Goal: Task Accomplishment & Management: Use online tool/utility

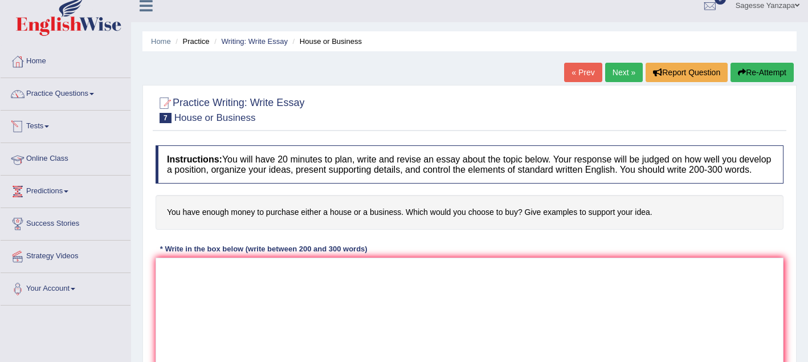
scroll to position [22, 0]
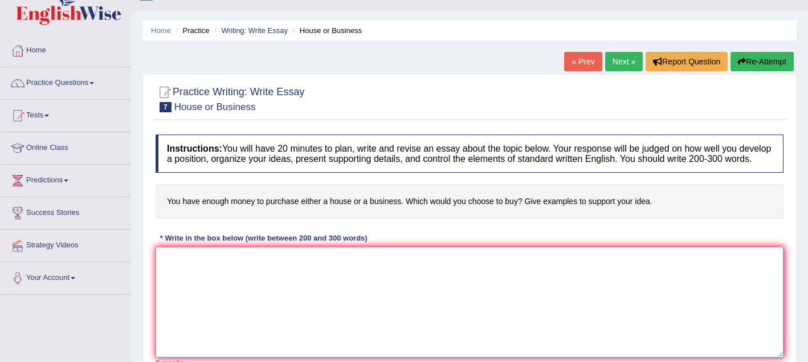
click at [193, 268] on textarea at bounding box center [470, 302] width 628 height 111
type textarea "j"
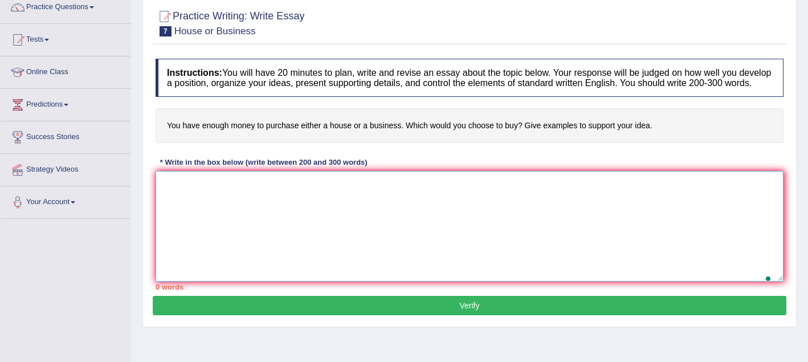
scroll to position [112, 0]
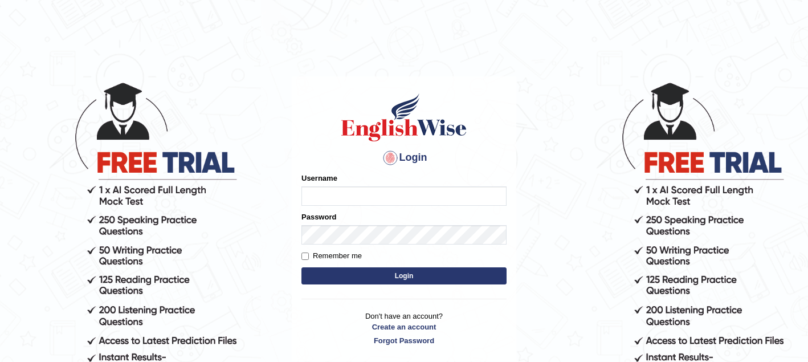
type input "sagesse_parramatta"
click at [341, 276] on button "Login" at bounding box center [404, 275] width 205 height 17
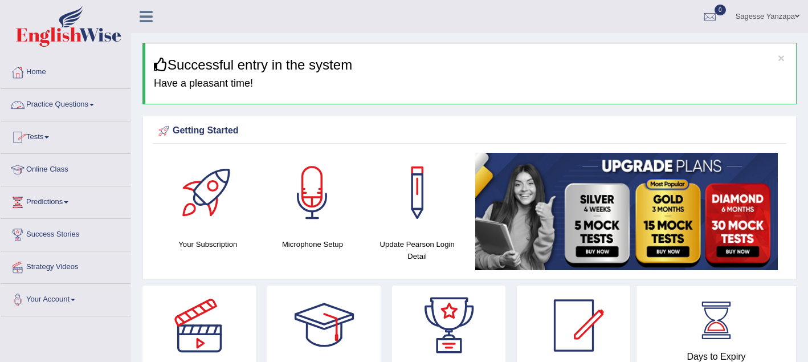
click at [75, 105] on link "Practice Questions" at bounding box center [66, 103] width 130 height 29
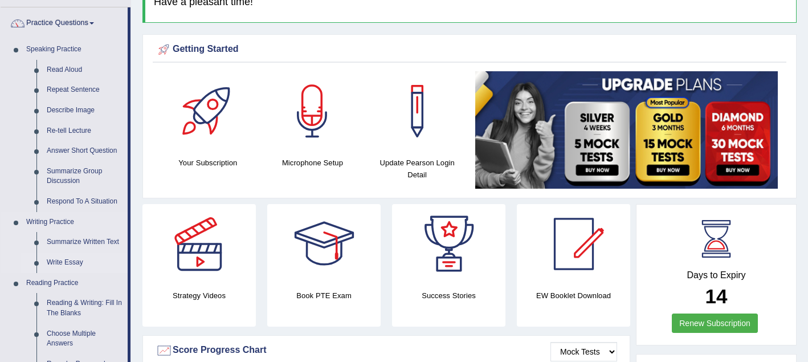
scroll to position [84, 0]
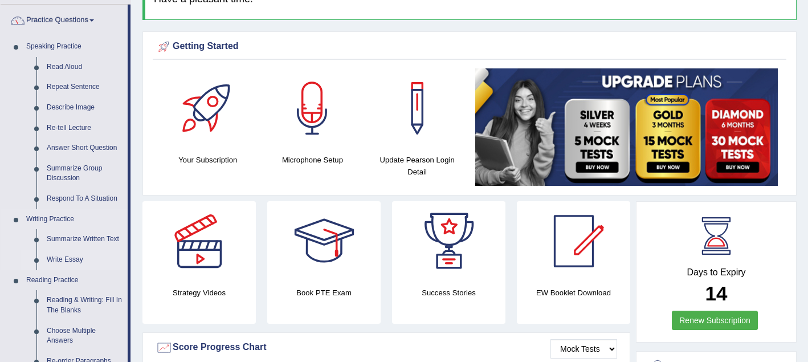
click at [70, 259] on link "Write Essay" at bounding box center [85, 260] width 86 height 21
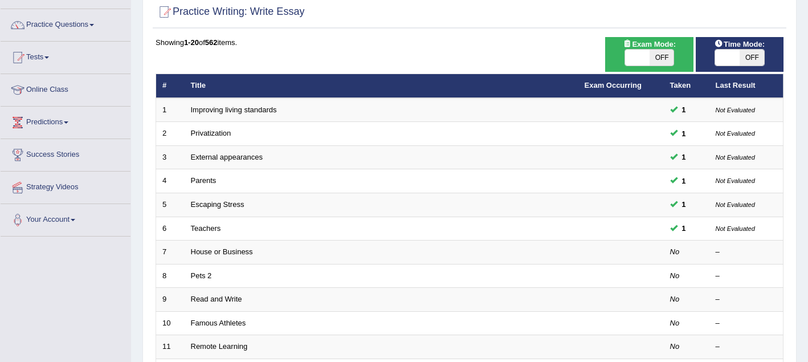
scroll to position [80, 0]
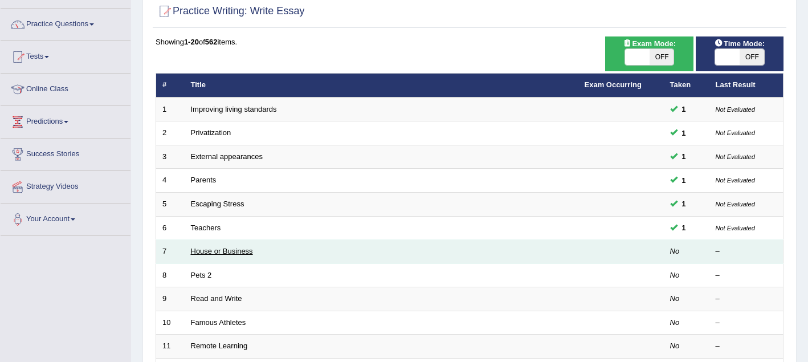
click at [229, 250] on link "House or Business" at bounding box center [222, 251] width 62 height 9
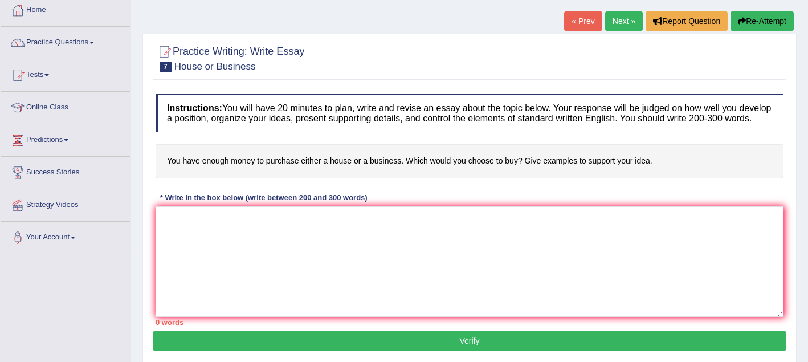
scroll to position [64, 0]
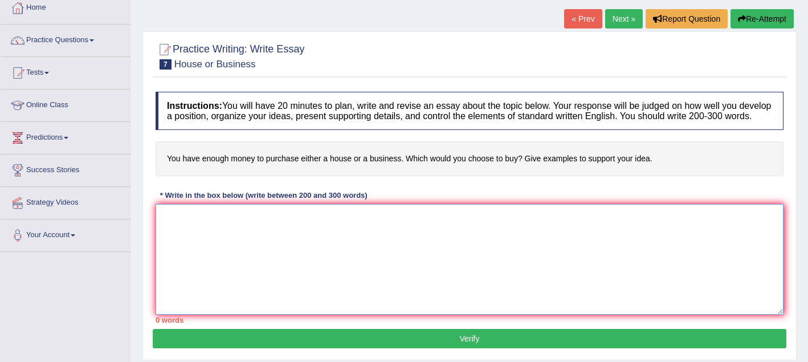
click at [194, 230] on textarea at bounding box center [470, 259] width 628 height 111
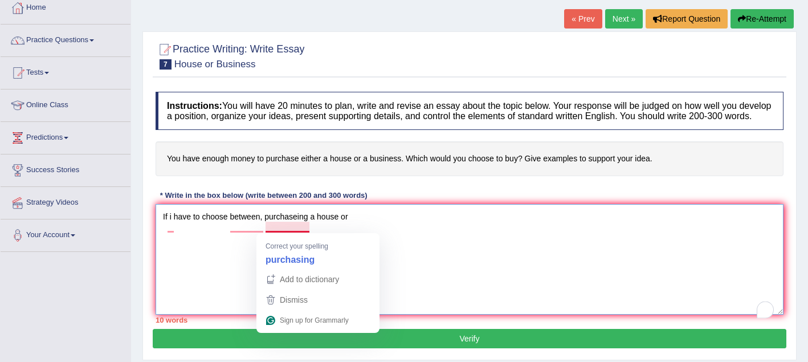
click at [266, 229] on textarea "If i have to choose between, purchaseing a house or" at bounding box center [470, 259] width 628 height 111
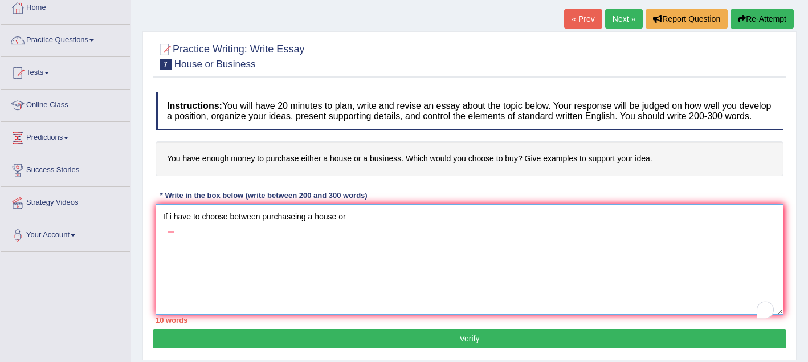
click at [296, 229] on textarea "If i have to choose between purchaseing a house or" at bounding box center [470, 259] width 628 height 111
click at [366, 225] on textarea "If i have to choose between purchasing a house or" at bounding box center [470, 259] width 628 height 111
click at [172, 229] on textarea "If i have to choose between purchasing a house or" at bounding box center [470, 259] width 628 height 111
click at [355, 231] on textarea "If I have to choose between purchasing a house or" at bounding box center [470, 259] width 628 height 111
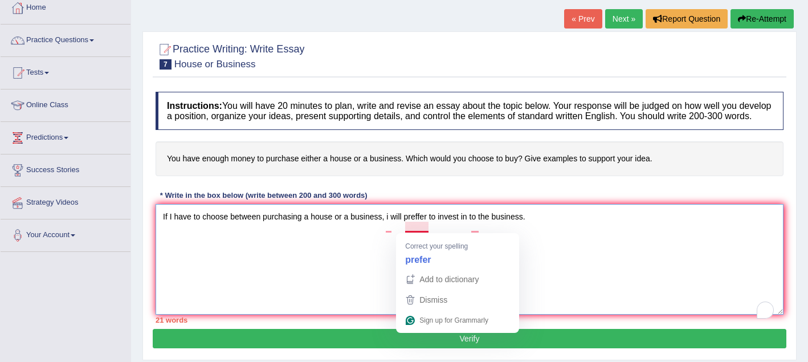
click at [370, 254] on textarea "If I have to choose between purchasing a house or a business, i will preffer to…" at bounding box center [470, 259] width 628 height 111
click at [420, 229] on textarea "If I have to choose between purchasing a house or a business, i will preffer to…" at bounding box center [470, 259] width 628 height 111
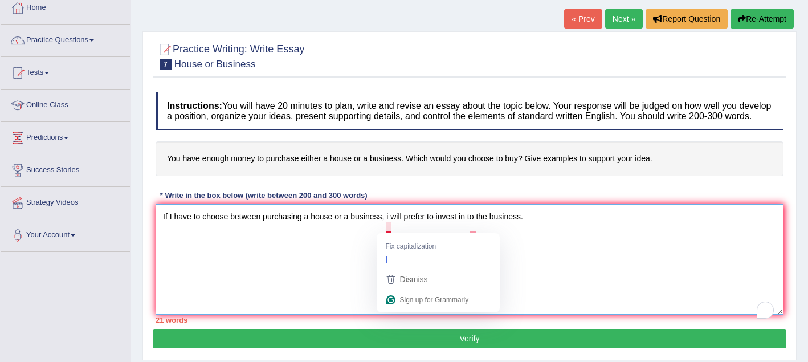
click at [391, 227] on textarea "If I have to choose between purchasing a house or a business, i will prefer to …" at bounding box center [470, 259] width 628 height 111
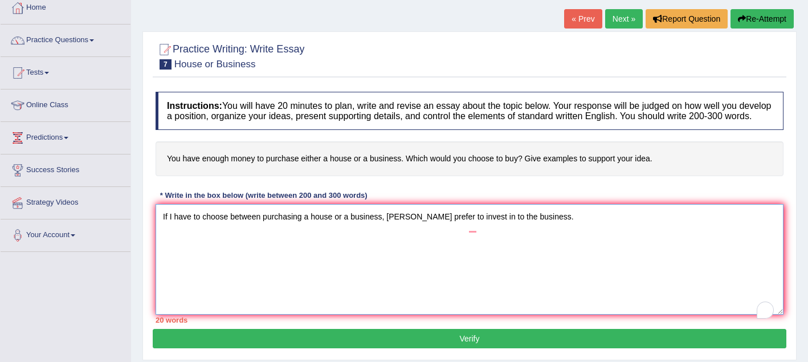
click at [443, 268] on textarea "If I have to choose between purchasing a house or a business, iIwill prefer to …" at bounding box center [470, 259] width 628 height 111
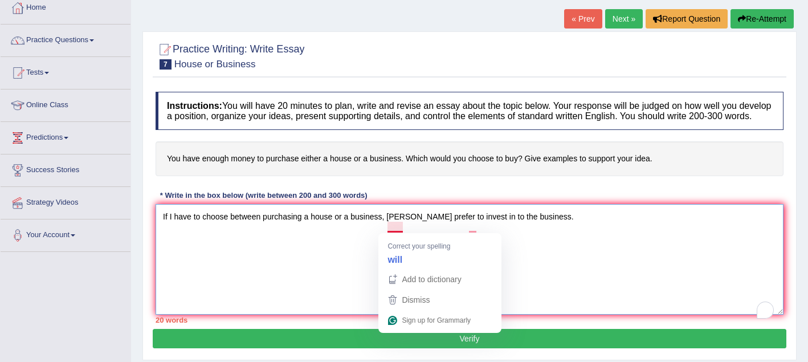
click at [390, 227] on textarea "If I have to choose between purchasing a house or a business, iIwill prefer to …" at bounding box center [470, 259] width 628 height 111
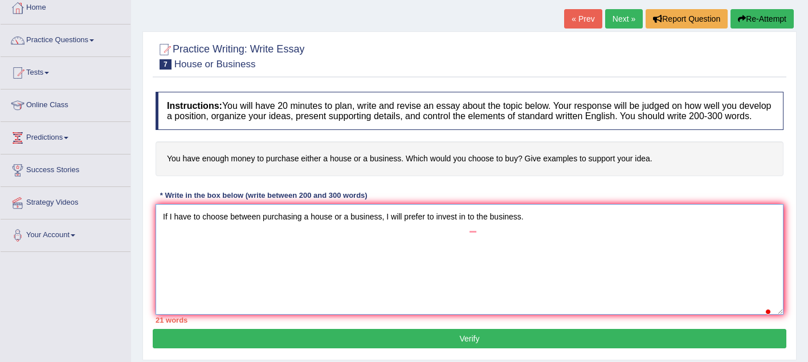
click at [402, 267] on textarea "If I have to choose between purchasing a house or a business, I will prefer to …" at bounding box center [470, 259] width 628 height 111
click at [479, 227] on textarea "If I have to choose between purchasing a house or a business, I will prefer to …" at bounding box center [470, 259] width 628 height 111
click at [531, 229] on textarea "If I have to choose between purchasing a house or a business, I will prefer to …" at bounding box center [470, 259] width 628 height 111
click at [479, 227] on textarea "If I have to choose between purchasing a house or a business, I will prefer to …" at bounding box center [470, 259] width 628 height 111
click at [523, 222] on textarea "If I have to choose between purchasing a house or a business, I will prefer to …" at bounding box center [470, 259] width 628 height 111
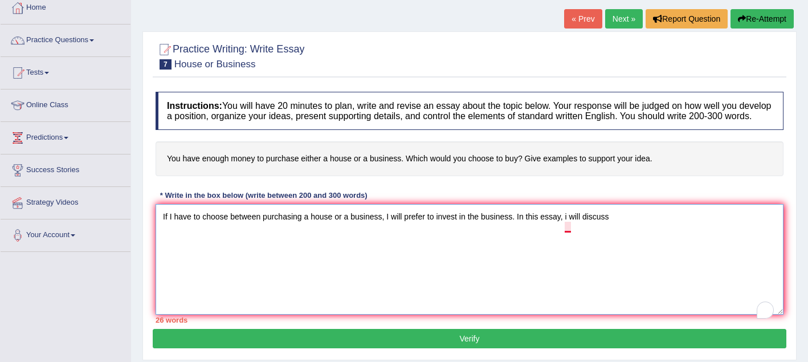
click at [571, 227] on textarea "If I have to choose between purchasing a house or a business, I will prefer to …" at bounding box center [470, 259] width 628 height 111
click at [617, 229] on textarea "If I have to choose between purchasing a house or a business, I will prefer to …" at bounding box center [470, 259] width 628 height 111
drag, startPoint x: 164, startPoint y: 227, endPoint x: 582, endPoint y: 259, distance: 419.6
click at [582, 259] on textarea "If I have to choose between purchasing a house or a business, I will prefer to …" at bounding box center [470, 259] width 628 height 111
type textarea "\"
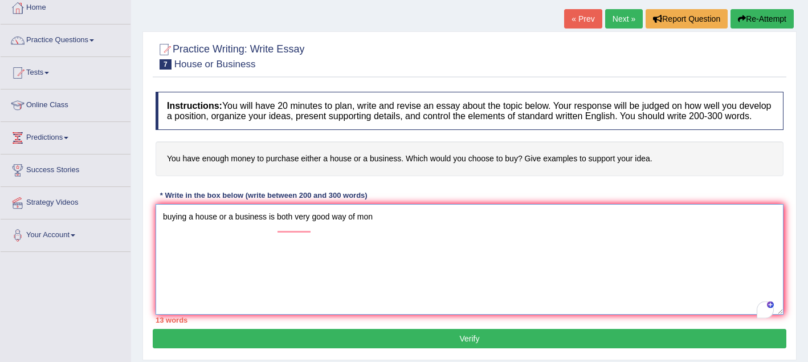
click at [314, 230] on textarea "buying a house or a business is both very good way of mon" at bounding box center [470, 259] width 628 height 111
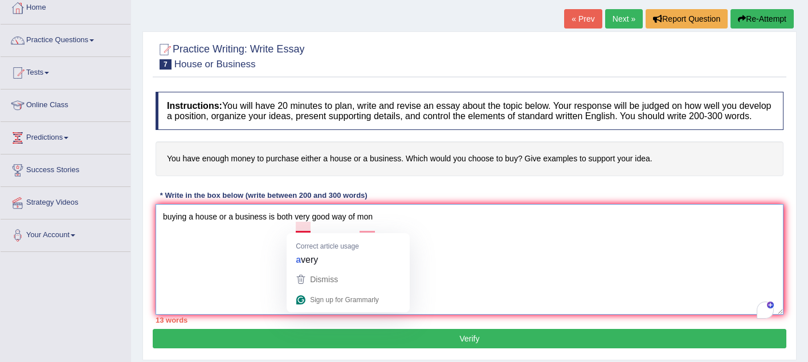
click at [295, 229] on textarea "buying a house or a business is both very good way of mon" at bounding box center [470, 259] width 628 height 111
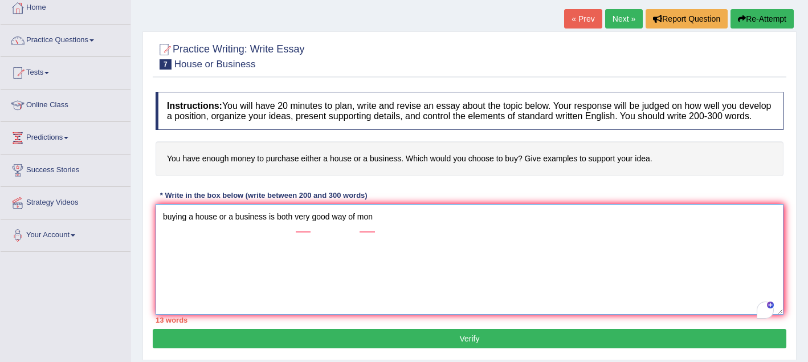
click at [294, 229] on textarea "buying a house or a business is both very good way of mon" at bounding box center [470, 259] width 628 height 111
click at [353, 272] on textarea "buying a house or a business is both a very good way of mon" at bounding box center [470, 259] width 628 height 111
click at [302, 230] on textarea "buying a house or a business is both a very good way of mon" at bounding box center [470, 259] width 628 height 111
click at [324, 248] on textarea "buying a house or a business is both a very good way of mon" at bounding box center [470, 259] width 628 height 111
click at [381, 229] on textarea "buying a house or a business is both a very good way of mon" at bounding box center [470, 259] width 628 height 111
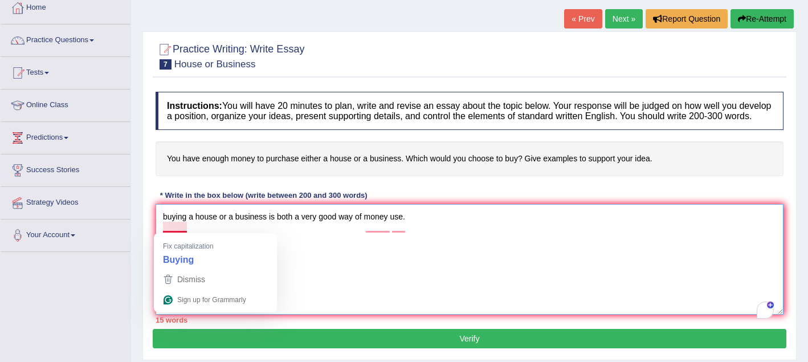
click at [306, 275] on textarea "buying a house or a business is both a very good way of money use." at bounding box center [470, 259] width 628 height 111
click at [169, 230] on textarea "buying a house or a business is both a very good way of money use." at bounding box center [470, 259] width 628 height 111
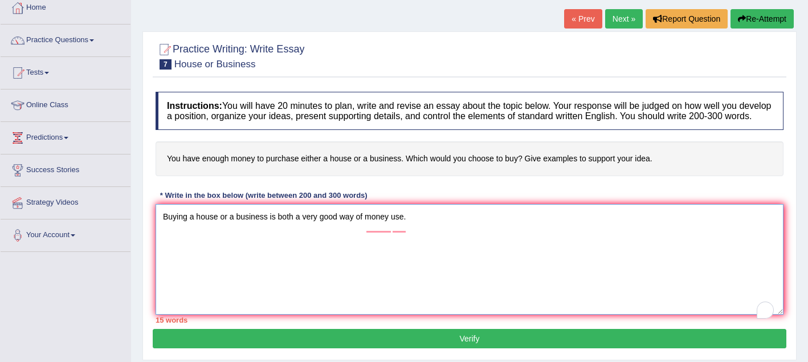
click at [407, 228] on textarea "Buying a house or a business is both a very good way of money use." at bounding box center [470, 259] width 628 height 111
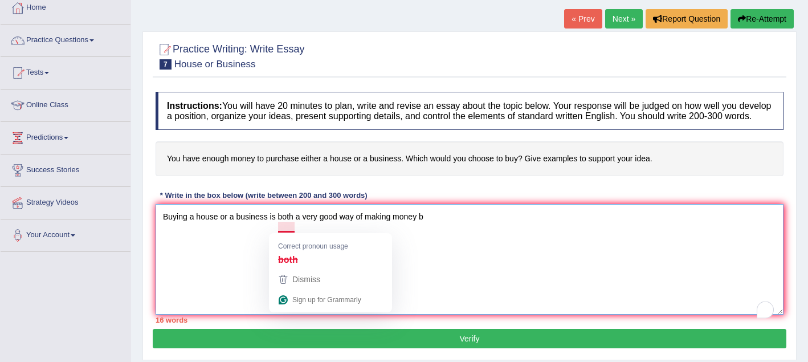
click at [417, 268] on textarea "Buying a house or a business is both a very good way of making money b" at bounding box center [470, 259] width 628 height 111
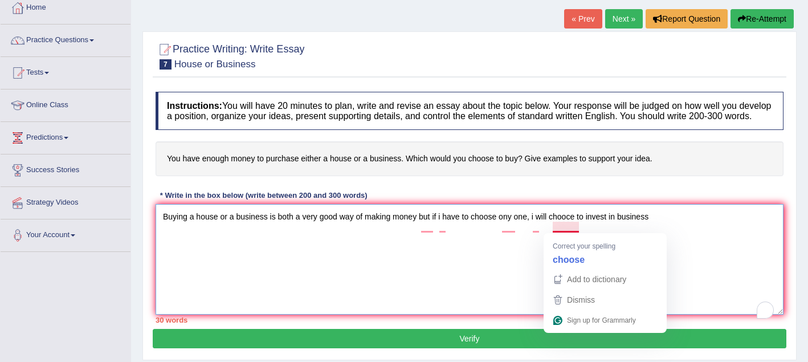
click at [576, 226] on textarea "Buying a house or a business is both a very good way of making money but if i h…" at bounding box center [470, 259] width 628 height 111
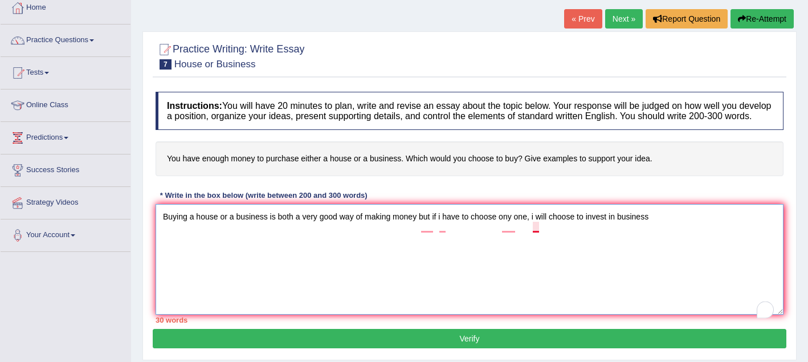
click at [539, 225] on textarea "Buying a house or a business is both a very good way of making money but if i h…" at bounding box center [470, 259] width 628 height 111
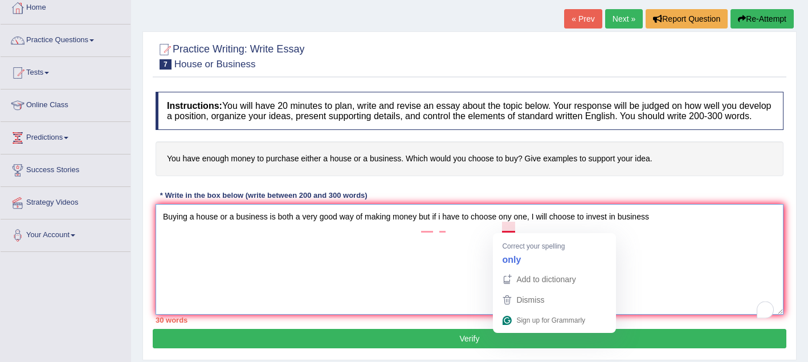
click at [512, 227] on textarea "Buying a house or a business is both a very good way of making money but if i h…" at bounding box center [470, 259] width 628 height 111
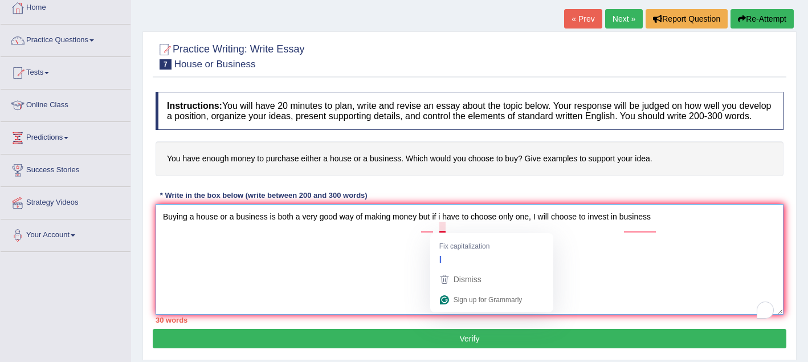
click at [443, 227] on textarea "Buying a house or a business is both a very good way of making money but if i h…" at bounding box center [470, 259] width 628 height 111
click at [418, 228] on textarea "Buying a house or a business is both a very good way of making money but if I h…" at bounding box center [470, 259] width 628 height 111
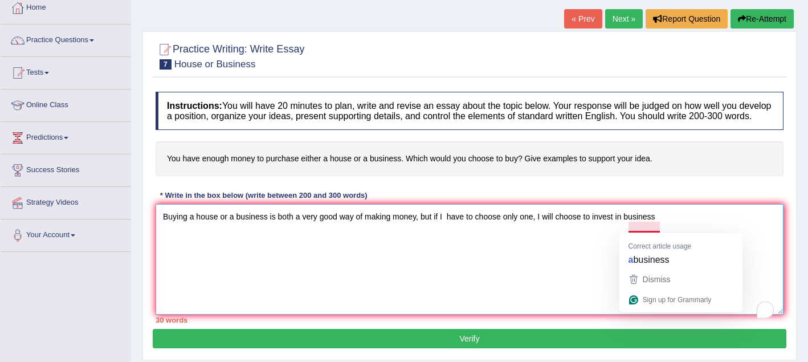
click at [605, 253] on textarea "Buying a house or a business is both a very good way of making money, but if I …" at bounding box center [470, 259] width 628 height 111
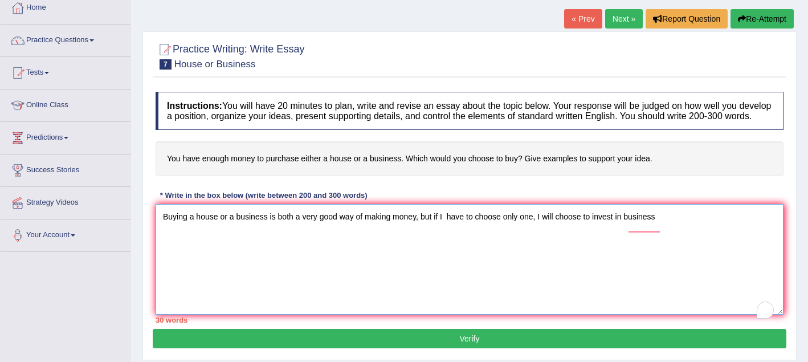
click at [628, 225] on textarea "Buying a house or a business is both a very good way of making money, but if I …" at bounding box center [470, 259] width 628 height 111
click at [671, 225] on textarea "Buying a house or a business is both a very good way of making money, but if I …" at bounding box center [470, 259] width 628 height 111
click at [170, 238] on textarea "Buying a house or a business is both a very good way of making money, but if I …" at bounding box center [470, 259] width 628 height 111
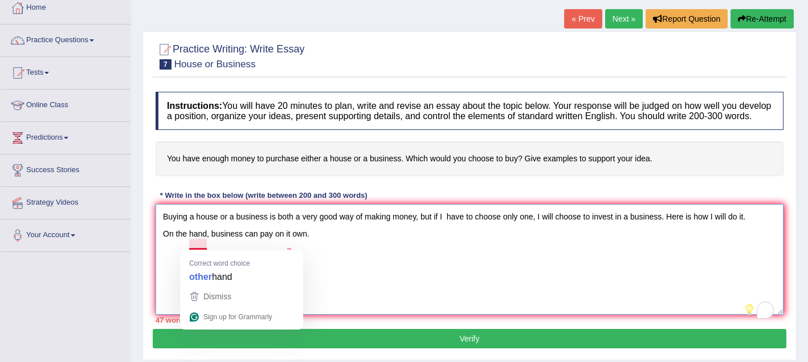
click at [188, 245] on textarea "Buying a house or a business is both a very good way of making money, but if I …" at bounding box center [470, 259] width 628 height 111
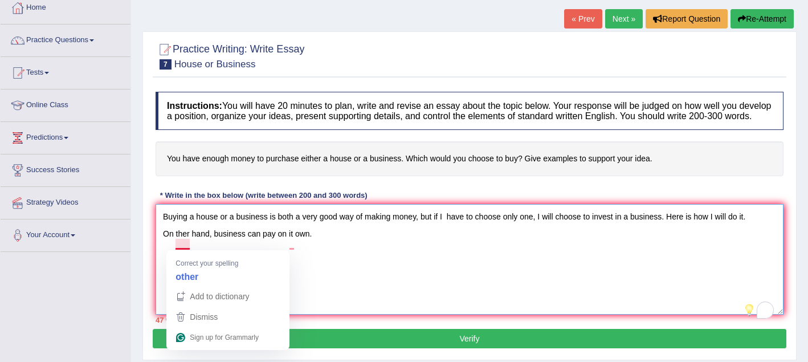
click at [322, 298] on textarea "Buying a house or a business is both a very good way of making money, but if I …" at bounding box center [470, 259] width 628 height 111
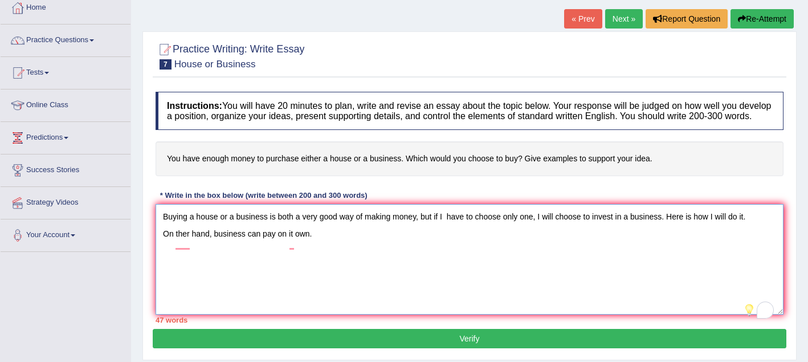
click at [193, 246] on textarea "Buying a house or a business is both a very good way of making money, but if I …" at bounding box center [470, 259] width 628 height 111
click at [219, 272] on textarea "Buying a house or a business is both a very good way of making money, but if I …" at bounding box center [470, 259] width 628 height 111
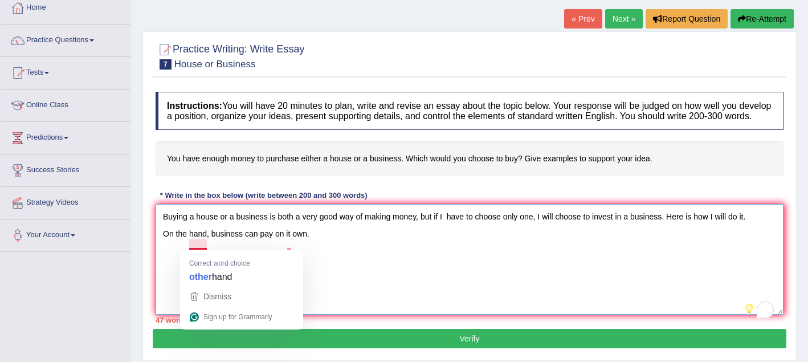
click at [206, 245] on textarea "Buying a house or a business is both a very good way of making money, but if I …" at bounding box center [470, 259] width 628 height 111
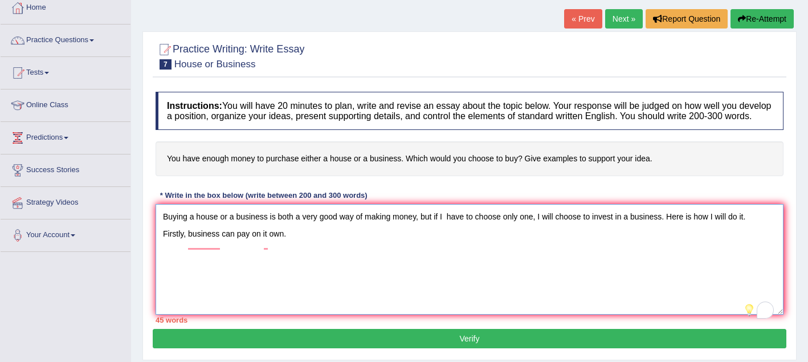
click at [188, 245] on textarea "Buying a house or a business is both a very good way of making money, but if I …" at bounding box center [470, 259] width 628 height 111
click at [231, 289] on textarea "Buying a house or a business is both a very good way of making money, but if I …" at bounding box center [470, 259] width 628 height 111
click at [254, 272] on textarea "Buying a house or a business is both a very good way of making money, but if I …" at bounding box center [470, 259] width 628 height 111
click at [276, 244] on textarea "Buying a house or a business is both a very good way of making money, but if I …" at bounding box center [470, 259] width 628 height 111
click at [308, 243] on textarea "Buying a house or a business is both a very good way of making money, but if I …" at bounding box center [470, 259] width 628 height 111
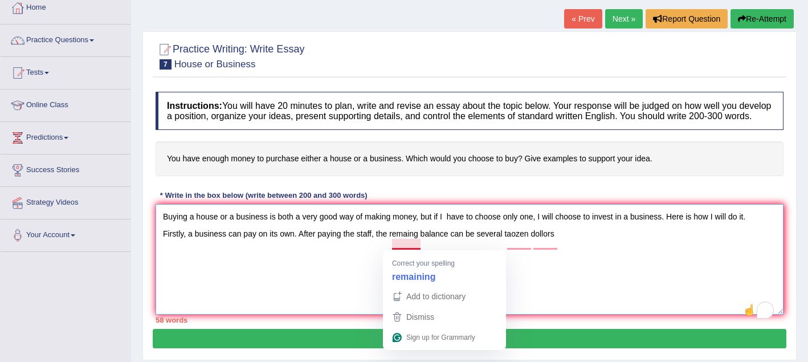
click at [418, 245] on textarea "Buying a house or a business is both a very good way of making money, but if I …" at bounding box center [470, 259] width 628 height 111
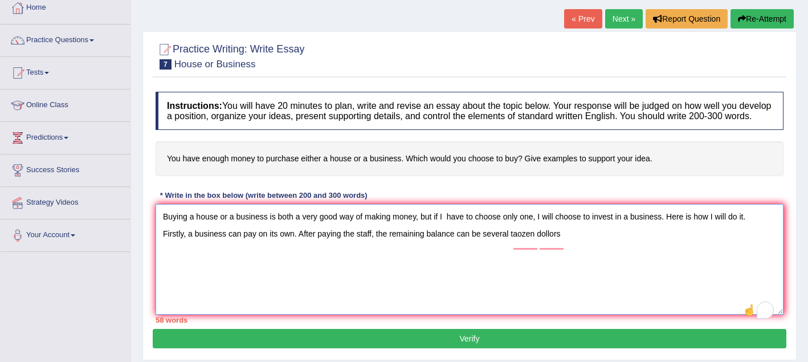
click at [439, 270] on textarea "Buying a house or a business is both a very good way of making money, but if I …" at bounding box center [470, 259] width 628 height 111
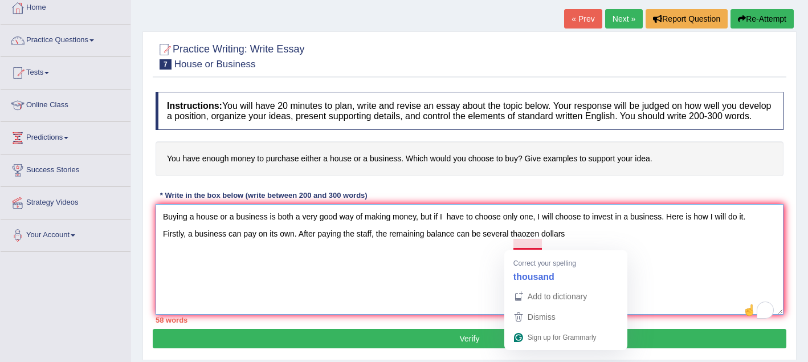
click at [540, 245] on textarea "Buying a house or a business is both a very good way of making money, but if I …" at bounding box center [470, 259] width 628 height 111
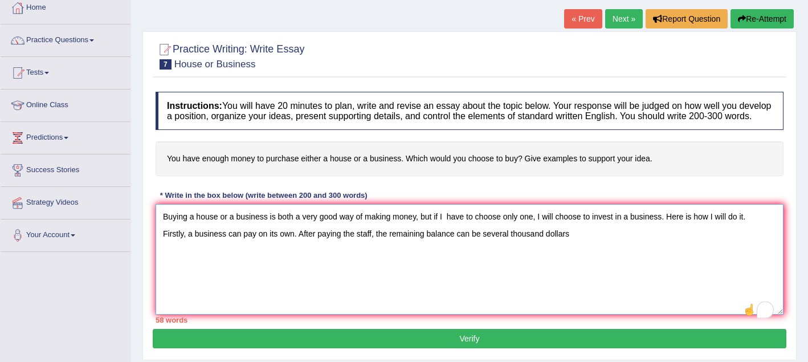
click at [585, 248] on textarea "Buying a house or a business is both a very good way of making money, but if I …" at bounding box center [470, 259] width 628 height 111
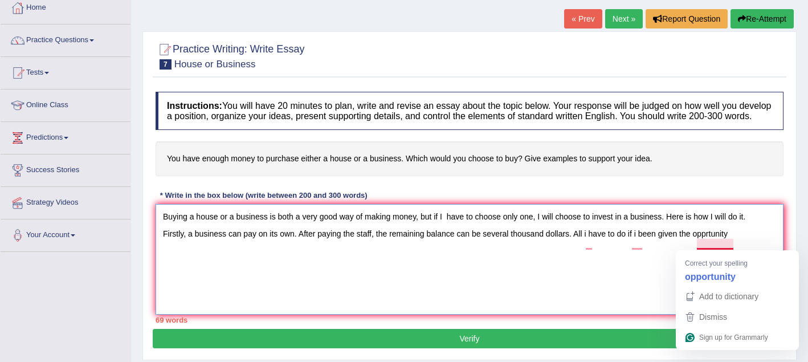
click at [712, 245] on textarea "Buying a house or a business is both a very good way of making money, but if I …" at bounding box center [470, 259] width 628 height 111
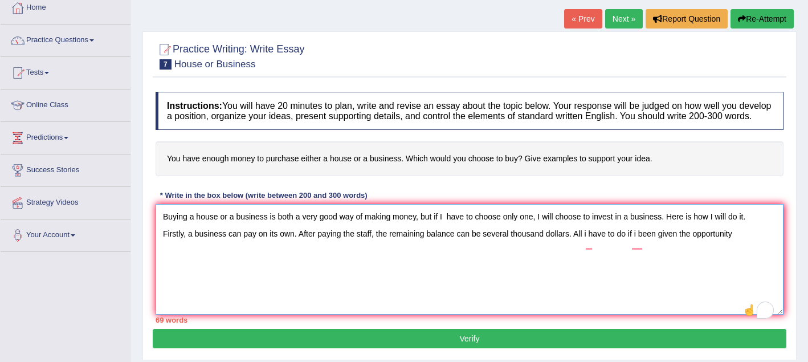
click at [756, 271] on textarea "Buying a house or a business is both a very good way of making money, but if I …" at bounding box center [470, 259] width 628 height 111
click at [593, 246] on textarea "Buying a house or a business is both a very good way of making money, but if I …" at bounding box center [470, 259] width 628 height 111
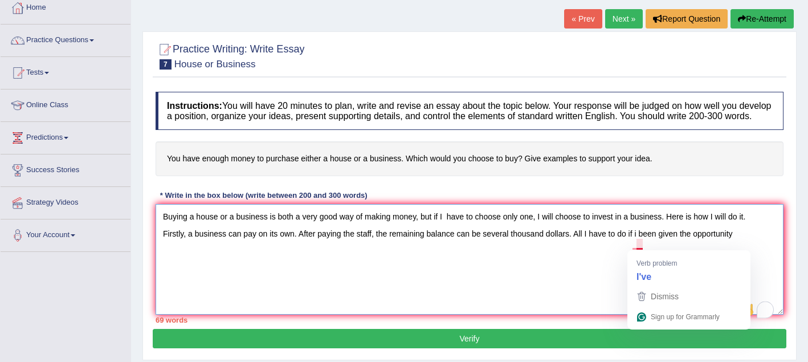
click at [642, 245] on textarea "Buying a house or a business is both a very good way of making money, but if I …" at bounding box center [470, 259] width 628 height 111
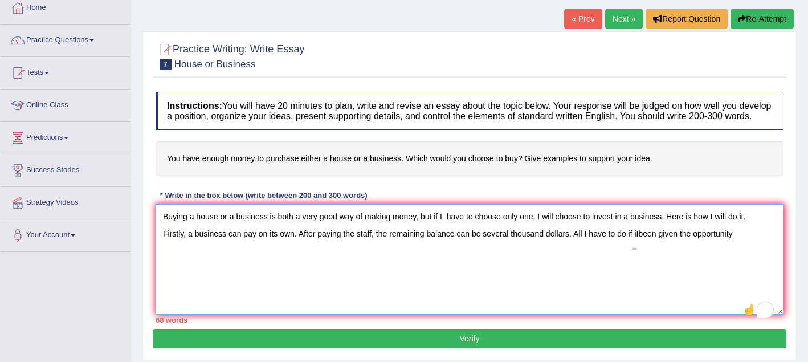
click at [655, 275] on textarea "Buying a house or a business is both a very good way of making money, but if I …" at bounding box center [470, 259] width 628 height 111
click at [631, 245] on textarea "Buying a house or a business is both a very good way of making money, but if I …" at bounding box center [470, 259] width 628 height 111
click at [667, 298] on textarea "Buying a house or a business is both a very good way of making money, but if I …" at bounding box center [470, 259] width 628 height 111
click at [638, 243] on textarea "Buying a house or a business is both a very good way of making money, but if I …" at bounding box center [470, 259] width 628 height 111
click at [660, 279] on textarea "Buying a house or a business is both a very good way of making money, but if I …" at bounding box center [470, 259] width 628 height 111
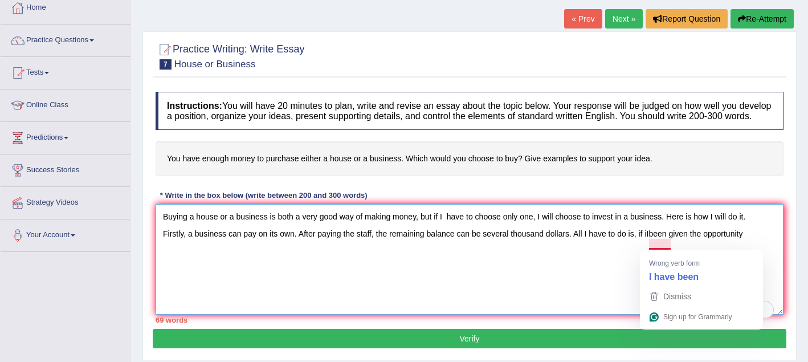
click at [651, 243] on textarea "Buying a house or a business is both a very good way of making money, but if I …" at bounding box center [470, 259] width 628 height 111
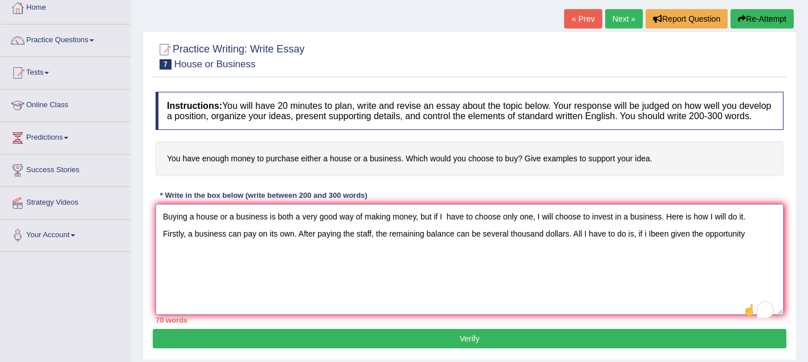
click at [666, 288] on textarea "Buying a house or a business is both a very good way of making money, but if I …" at bounding box center [470, 259] width 628 height 111
click at [652, 242] on textarea "Buying a house or a business is both a very good way of making money, but if I …" at bounding box center [470, 259] width 628 height 111
click at [669, 262] on textarea "Buying a house or a business is both a very good way of making money, but if I …" at bounding box center [470, 259] width 628 height 111
click at [674, 242] on textarea "Buying a house or a business is both a very good way of making money, but if I …" at bounding box center [470, 259] width 628 height 111
click at [750, 245] on textarea "Buying a house or a business is both a very good way of making money, but if I …" at bounding box center [470, 259] width 628 height 111
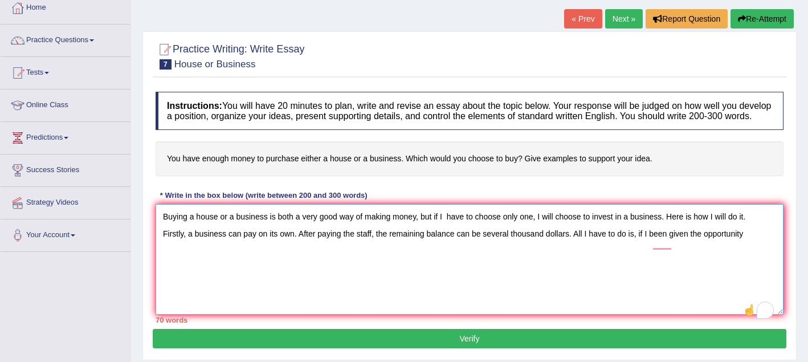
click at [653, 245] on textarea "Buying a house or a business is both a very good way of making money, but if I …" at bounding box center [470, 259] width 628 height 111
click at [770, 248] on textarea "Buying a house or a business is both a very good way of making money, but if I …" at bounding box center [470, 259] width 628 height 111
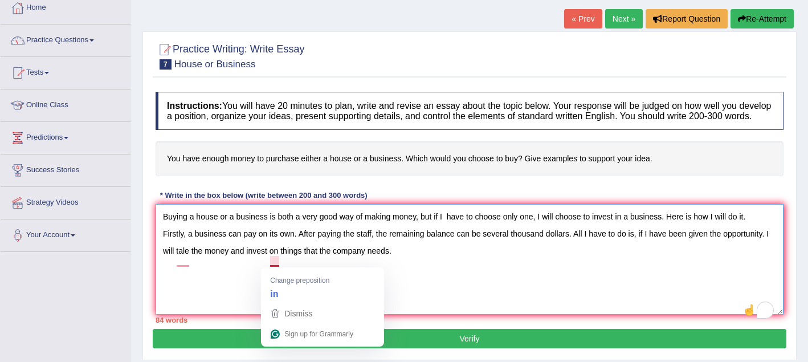
click at [278, 263] on textarea "Buying a house or a business is both a very good way of making money, but if I …" at bounding box center [470, 259] width 628 height 111
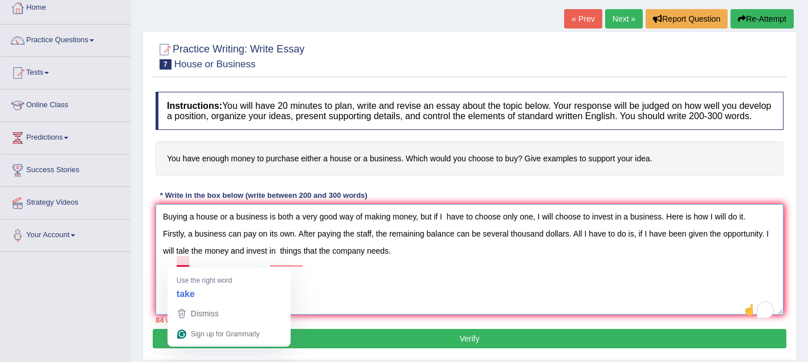
click at [190, 261] on textarea "Buying a house or a business is both a very good way of making money, but if I …" at bounding box center [470, 259] width 628 height 111
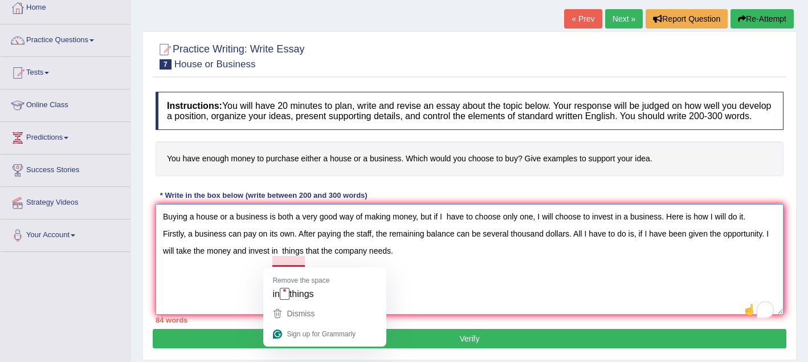
click at [284, 261] on textarea "Buying a house or a business is both a very good way of making money, but if I …" at bounding box center [470, 259] width 628 height 111
type textarea "Buying a house or a business is both a very good way of making money, but if I …"
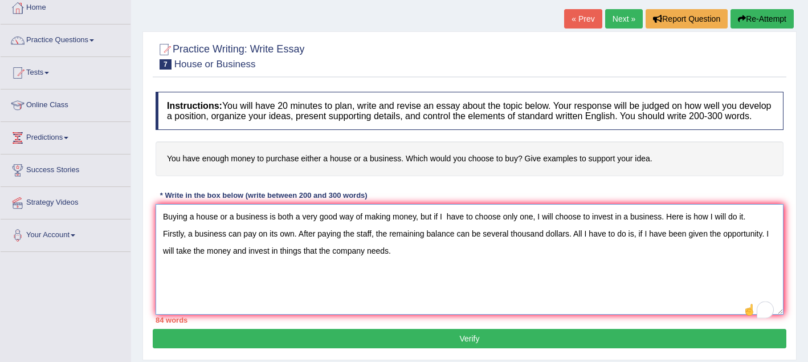
click at [400, 262] on textarea "Buying a house or a business is both a very good way of making money, but if I …" at bounding box center [470, 259] width 628 height 111
click at [511, 261] on textarea "Buying a house or a business is both a very good way of making money, but if I …" at bounding box center [470, 259] width 628 height 111
click at [531, 262] on textarea "Buying a house or a business is both a very good way of making money, but if I …" at bounding box center [470, 259] width 628 height 111
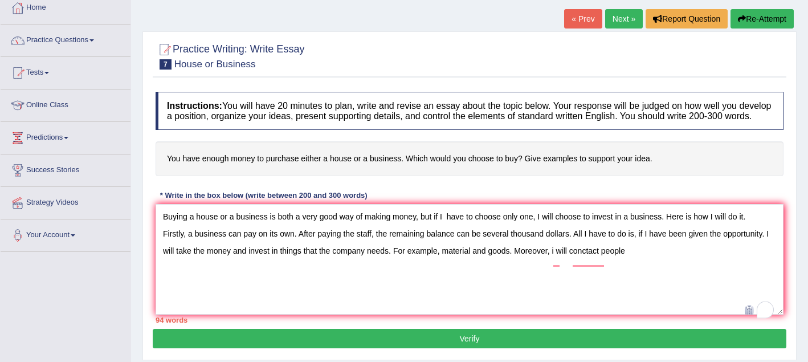
click at [560, 264] on textarea "Buying a house or a business is both a very good way of making money, but if I …" at bounding box center [470, 259] width 628 height 111
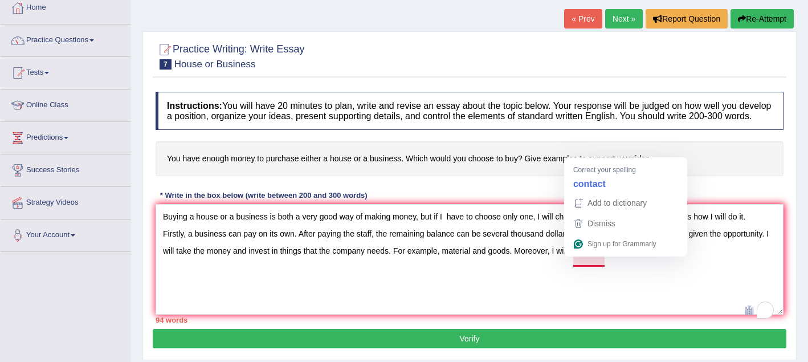
click at [590, 262] on textarea "Buying a house or a business is both a very good way of making money, but if I …" at bounding box center [470, 259] width 628 height 111
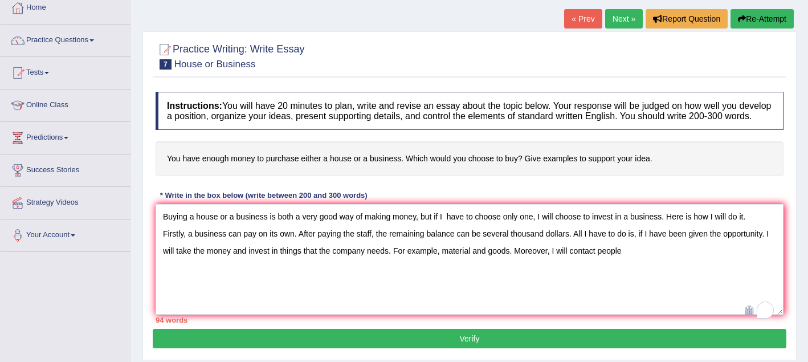
drag, startPoint x: 599, startPoint y: 261, endPoint x: 574, endPoint y: 262, distance: 25.1
click at [574, 262] on textarea "Buying a house or a business is both a very good way of making money, but if I …" at bounding box center [470, 259] width 628 height 111
click at [632, 262] on textarea "Buying a house or a business is both a very good way of making money, but if I …" at bounding box center [470, 259] width 628 height 111
click at [705, 265] on textarea "Buying a house or a business is both a very good way of making money, but if I …" at bounding box center [470, 259] width 628 height 111
click at [698, 267] on textarea "Buying a house or a business is both a very good way of making money, but if I …" at bounding box center [470, 259] width 628 height 111
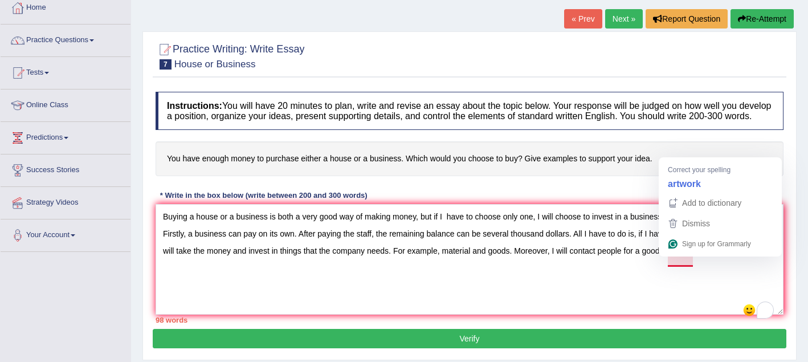
drag, startPoint x: 695, startPoint y: 263, endPoint x: 669, endPoint y: 262, distance: 25.7
click at [669, 262] on textarea "Buying a house or a business is both a very good way of making money, but if I …" at bounding box center [470, 259] width 628 height 111
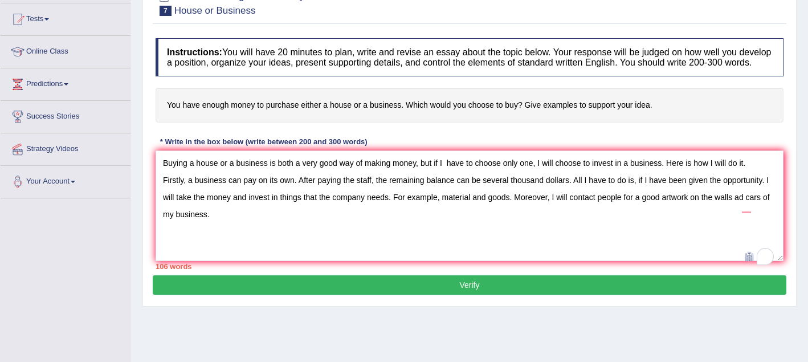
scroll to position [135, 0]
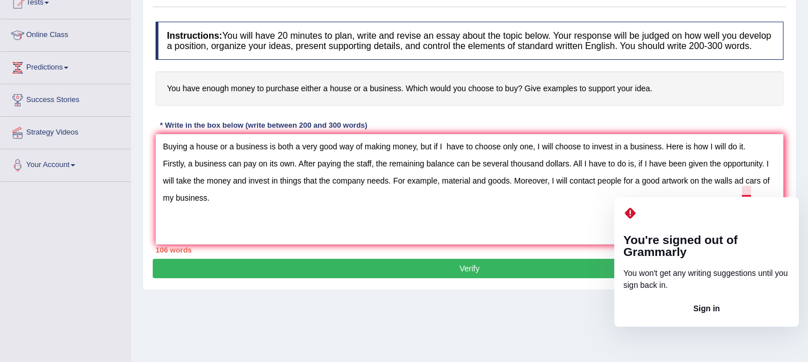
drag, startPoint x: 752, startPoint y: 193, endPoint x: 743, endPoint y: 193, distance: 9.1
click at [743, 193] on textarea "Buying a house or a business is both a very good way of making money, but if I …" at bounding box center [470, 189] width 628 height 111
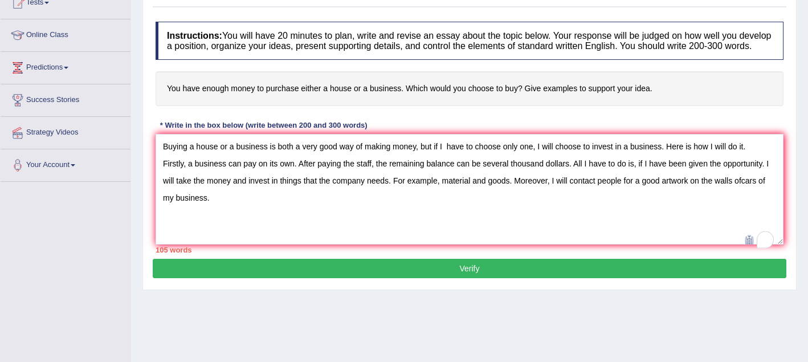
click at [243, 198] on textarea "Buying a house or a business is both a very good way of making money, but if I …" at bounding box center [470, 189] width 628 height 111
click at [230, 211] on textarea "Buying a house or a business is both a very good way of making money, but if I …" at bounding box center [470, 189] width 628 height 111
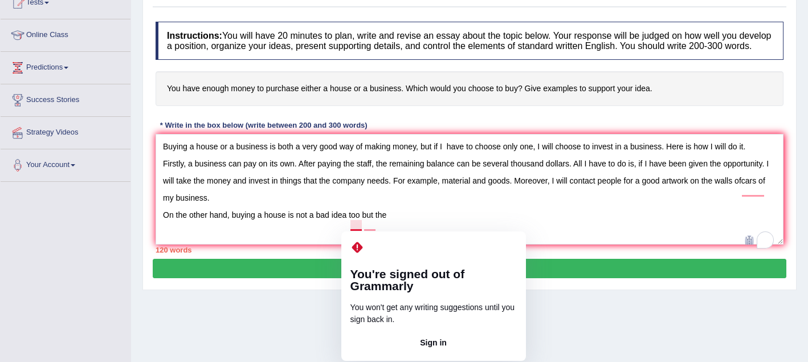
click at [363, 228] on textarea "Buying a house or a business is both a very good way of making money, but if I …" at bounding box center [470, 189] width 628 height 111
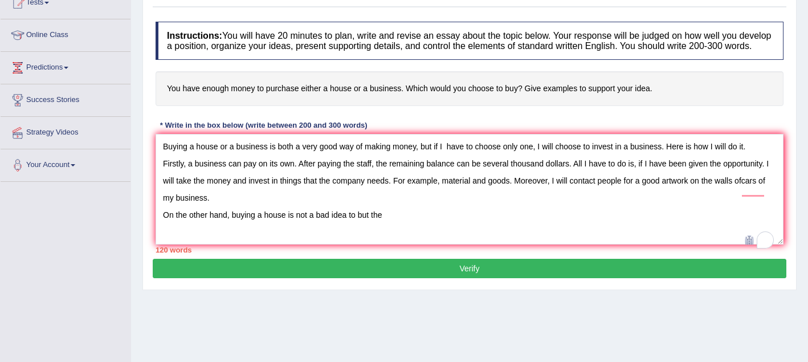
click at [389, 227] on textarea "Buying a house or a business is both a very good way of making money, but if I …" at bounding box center [470, 189] width 628 height 111
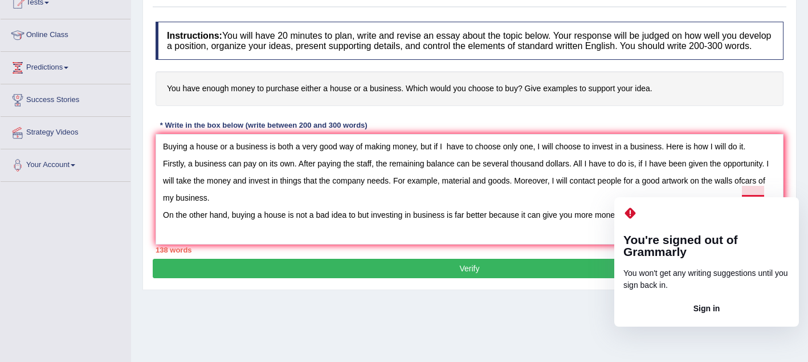
click at [749, 193] on textarea "Buying a house or a business is both a very good way of making money, but if I …" at bounding box center [470, 189] width 628 height 111
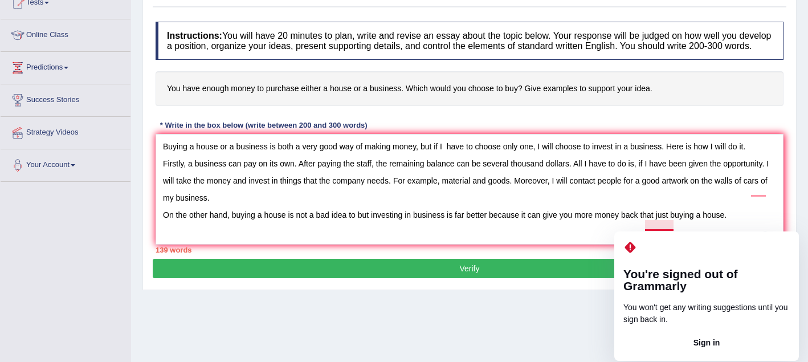
click at [660, 227] on textarea "Buying a house or a business is both a very good way of making money, but if I …" at bounding box center [470, 189] width 628 height 111
click at [660, 225] on textarea "Buying a house or a business is both a very good way of making money, but if I …" at bounding box center [470, 189] width 628 height 111
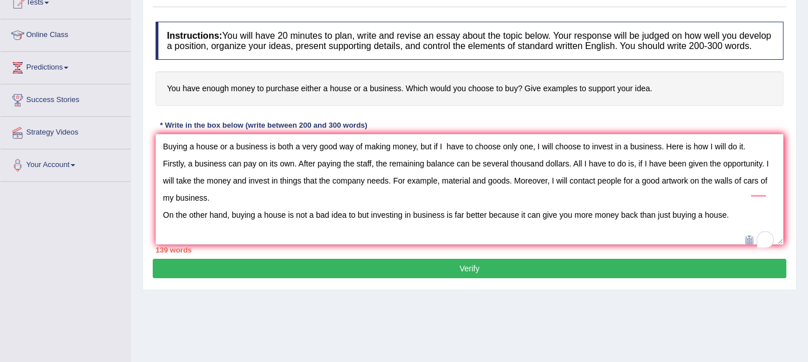
click at [174, 240] on textarea "Buying a house or a business is both a very good way of making money, but if I …" at bounding box center [470, 189] width 628 height 111
click at [735, 227] on textarea "Buying a house or a business is both a very good way of making money, but if I …" at bounding box center [470, 189] width 628 height 111
click at [164, 238] on textarea "Buying a house or a business is both a very good way of making money, but if I …" at bounding box center [470, 189] width 628 height 111
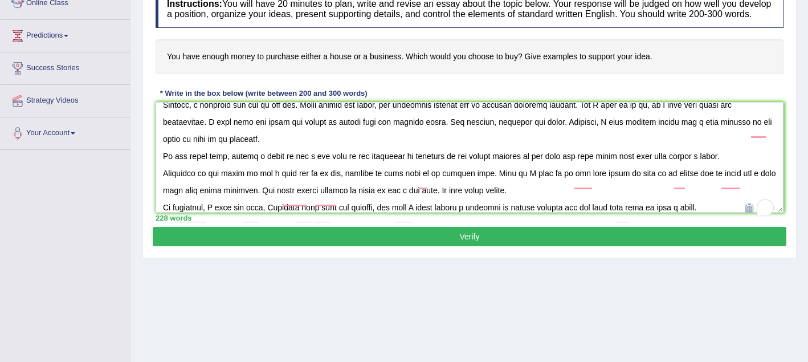
scroll to position [167, 0]
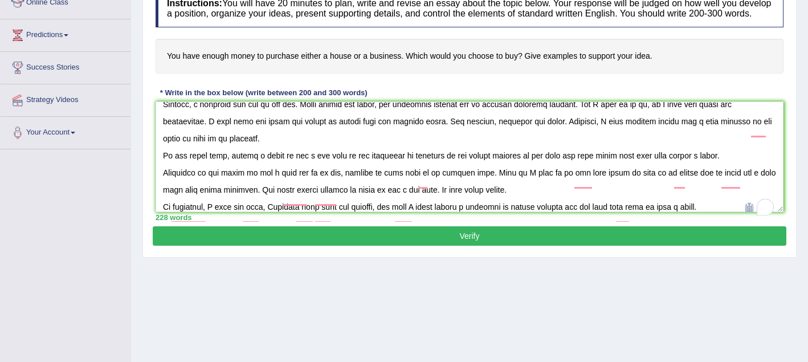
type textarea "Buying a house or a business is both a very good way of making money, but if I …"
click at [283, 246] on button "Verify" at bounding box center [470, 235] width 634 height 19
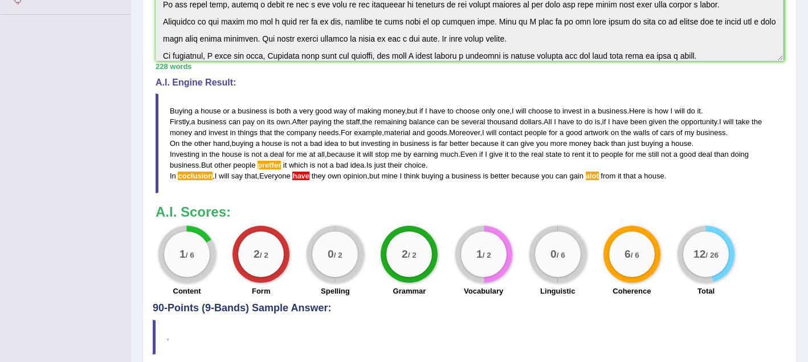
scroll to position [359, 0]
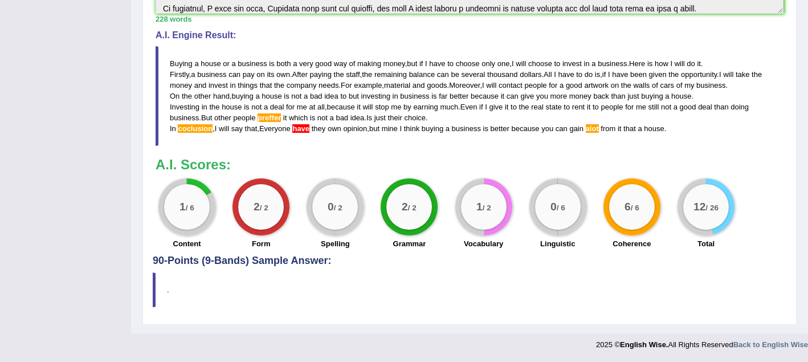
drag, startPoint x: 263, startPoint y: 237, endPoint x: 264, endPoint y: 282, distance: 44.5
click at [264, 282] on div "Practice Writing: Write Essay 7 House or Business Instructions: You will have 2…" at bounding box center [470, 36] width 654 height 578
